Goal: Information Seeking & Learning: Learn about a topic

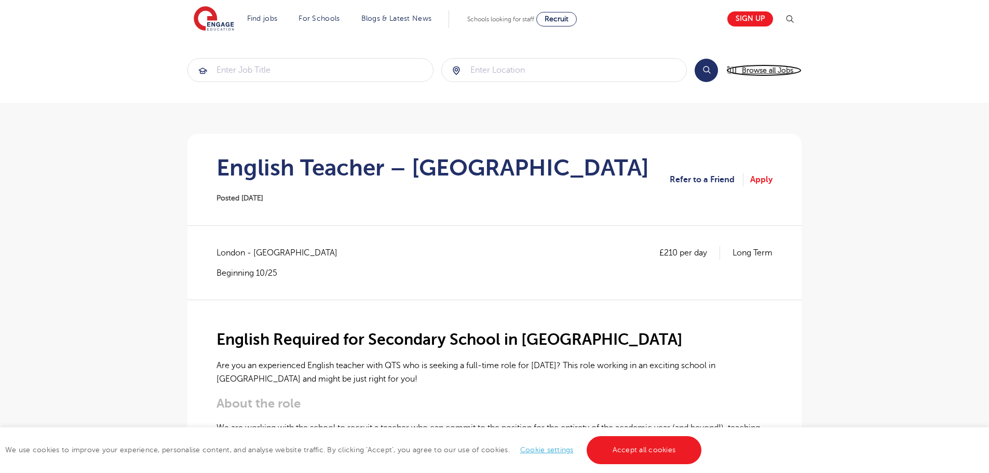
click at [781, 74] on span "Browse all Jobs" at bounding box center [767, 70] width 51 height 12
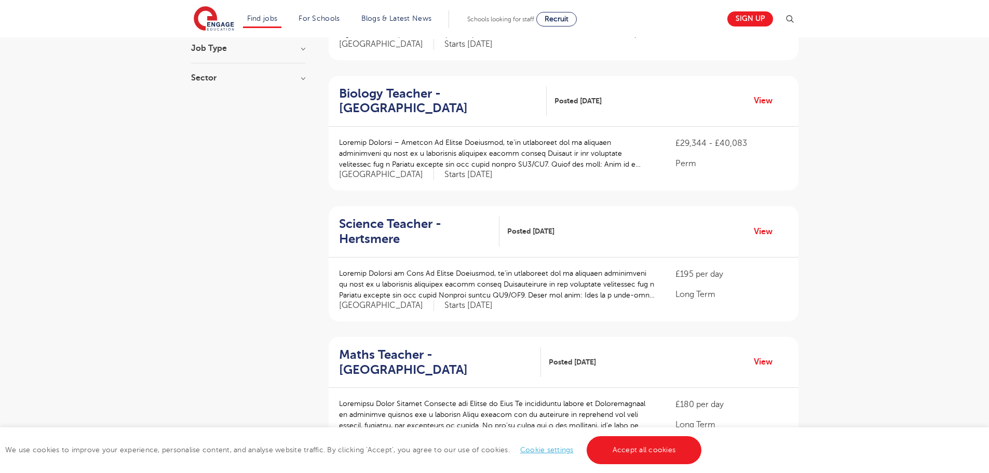
scroll to position [52, 0]
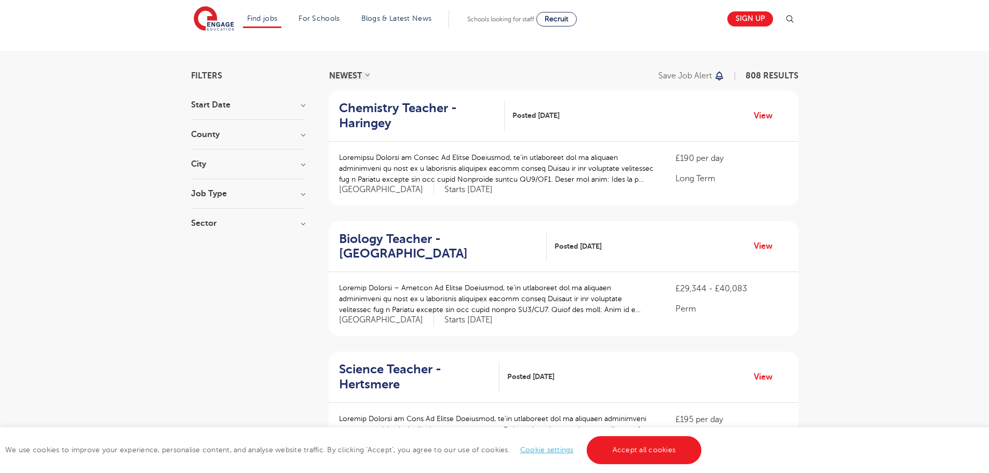
click at [766, 74] on span "808 RESULTS" at bounding box center [771, 75] width 53 height 9
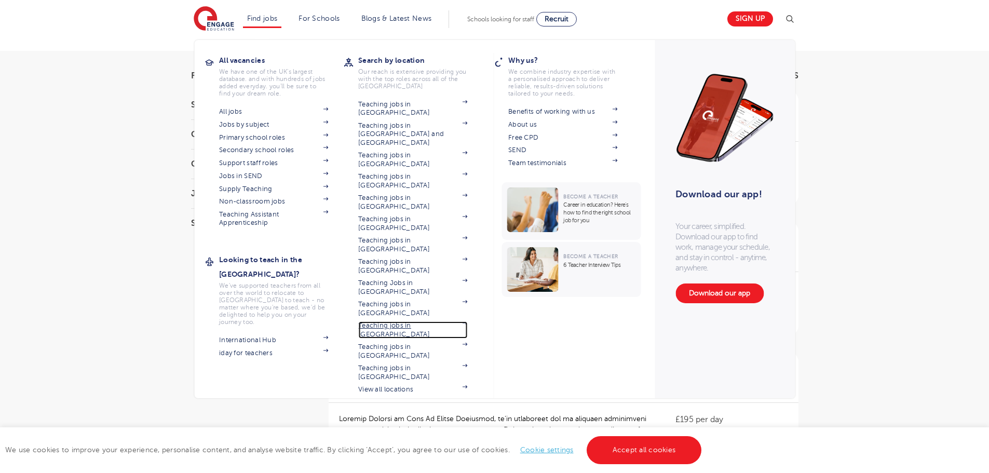
click at [417, 321] on link "Teaching jobs in [GEOGRAPHIC_DATA]" at bounding box center [412, 329] width 109 height 17
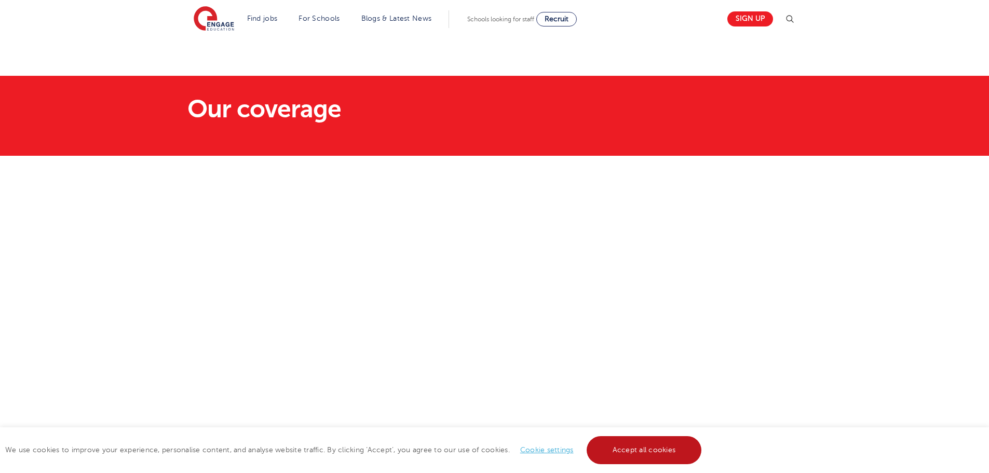
click at [613, 444] on link "Accept all cookies" at bounding box center [643, 450] width 115 height 28
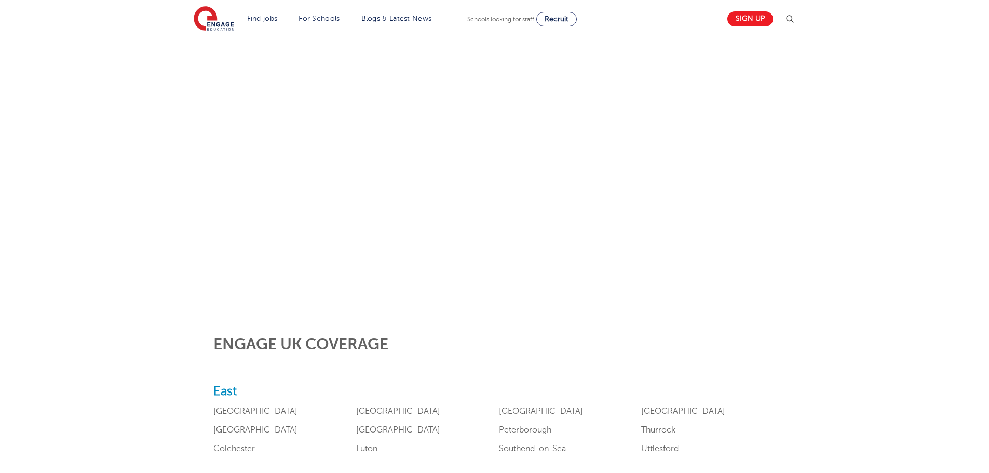
scroll to position [52, 0]
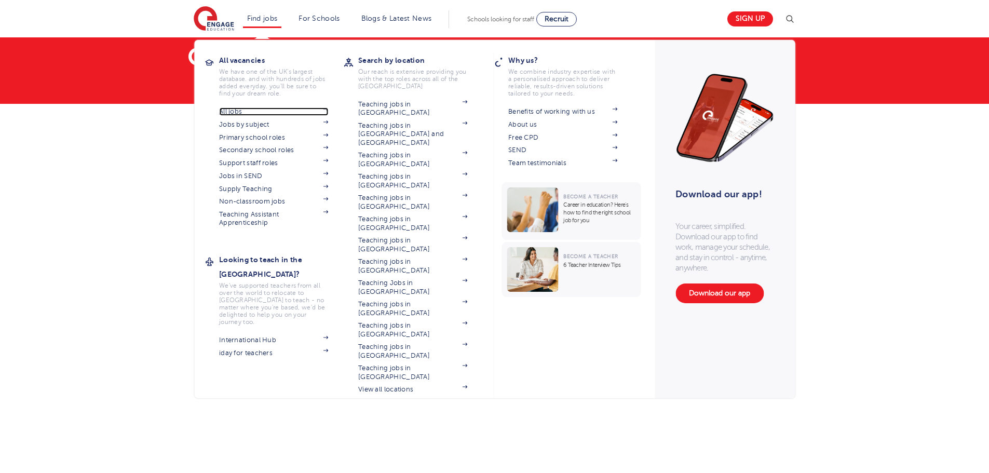
click at [239, 108] on link "All jobs" at bounding box center [273, 111] width 109 height 8
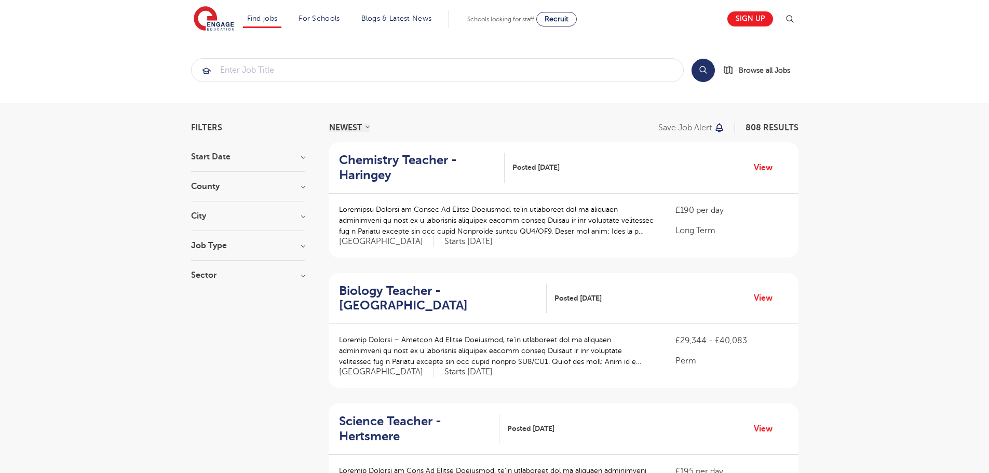
click at [247, 187] on h3 "County" at bounding box center [248, 186] width 114 height 8
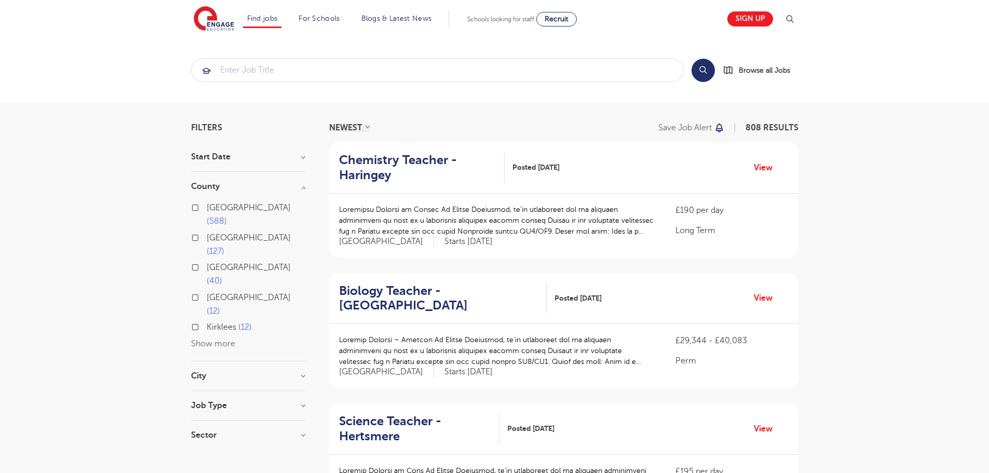
click at [207, 206] on label "London 588" at bounding box center [256, 215] width 99 height 28
click at [207, 206] on input "London 588" at bounding box center [210, 206] width 7 height 7
click at [303, 190] on h3 "County" at bounding box center [248, 186] width 114 height 8
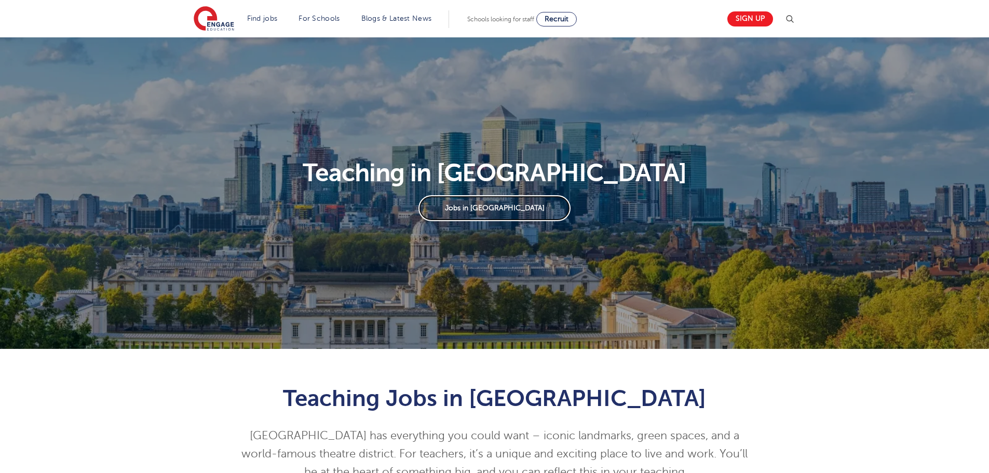
click at [484, 209] on link "Jobs in [GEOGRAPHIC_DATA]" at bounding box center [494, 208] width 152 height 26
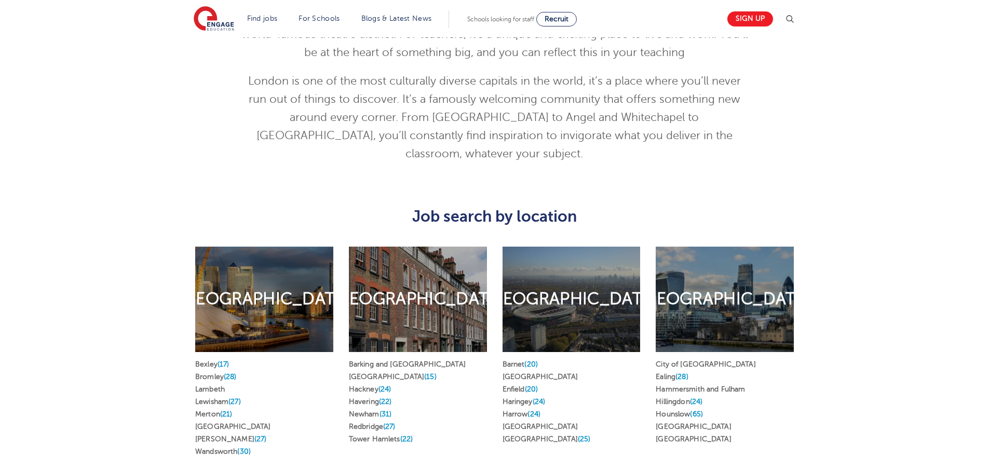
scroll to position [415, 0]
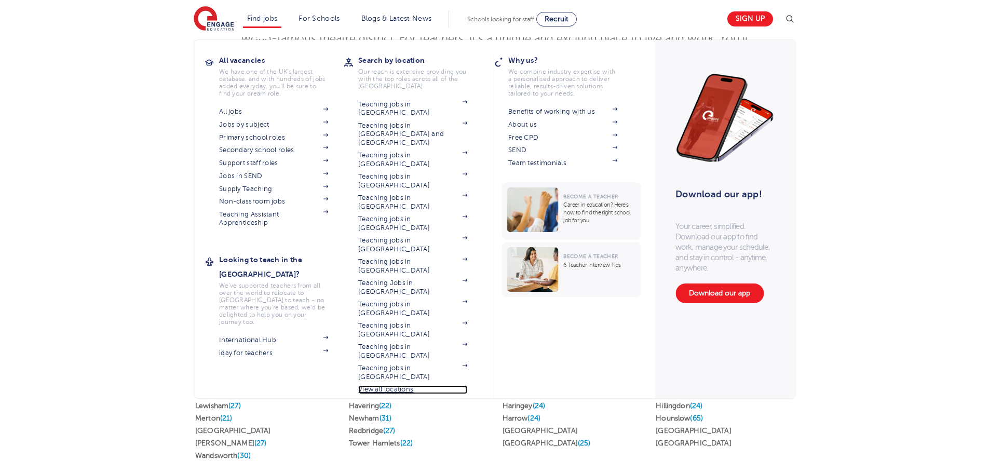
click at [405, 385] on link "View all locations" at bounding box center [412, 389] width 109 height 8
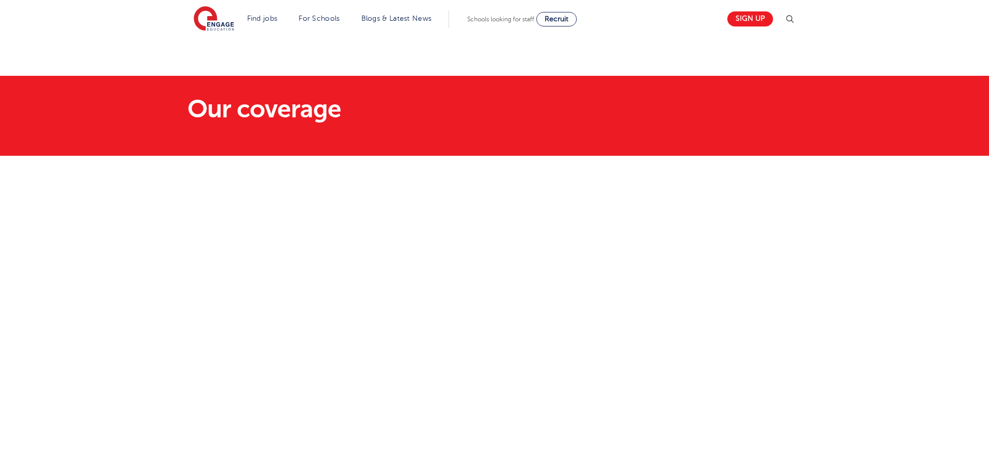
scroll to position [52, 0]
